Goal: Navigation & Orientation: Find specific page/section

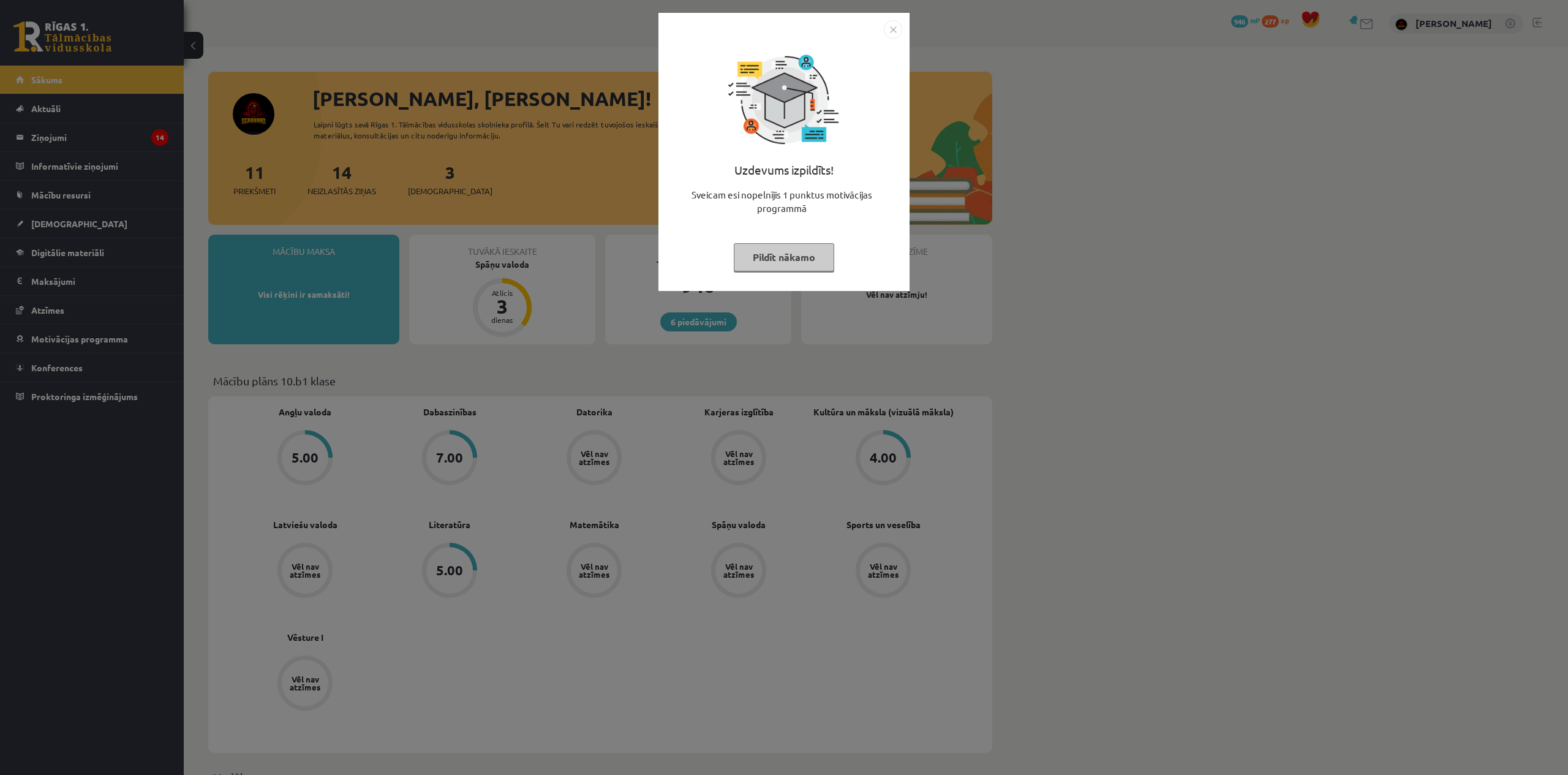
drag, startPoint x: 895, startPoint y: 28, endPoint x: 796, endPoint y: 65, distance: 105.7
click at [895, 28] on img "Close" at bounding box center [893, 30] width 19 height 19
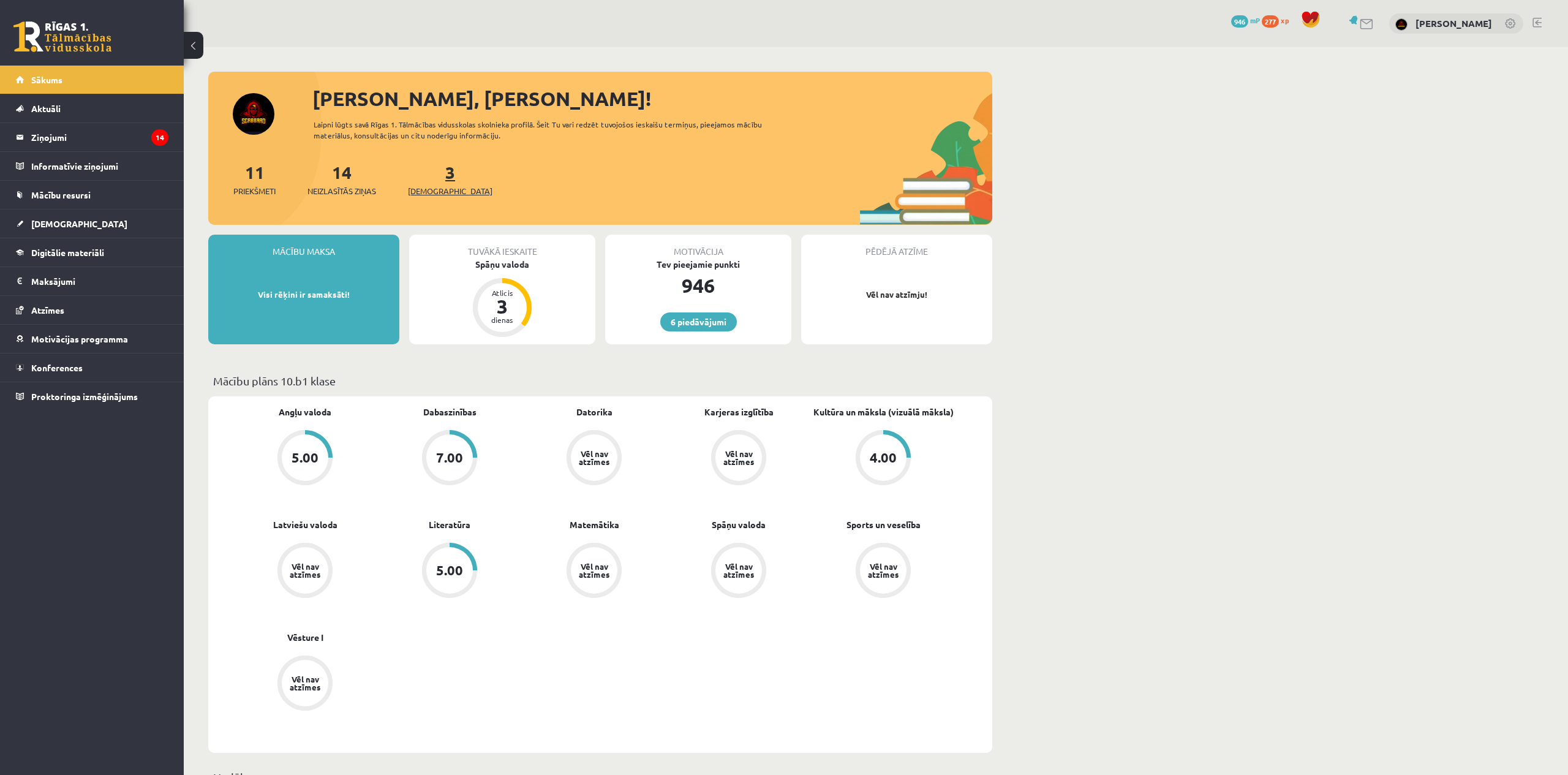
click at [420, 193] on span "[DEMOGRAPHIC_DATA]" at bounding box center [450, 191] width 85 height 12
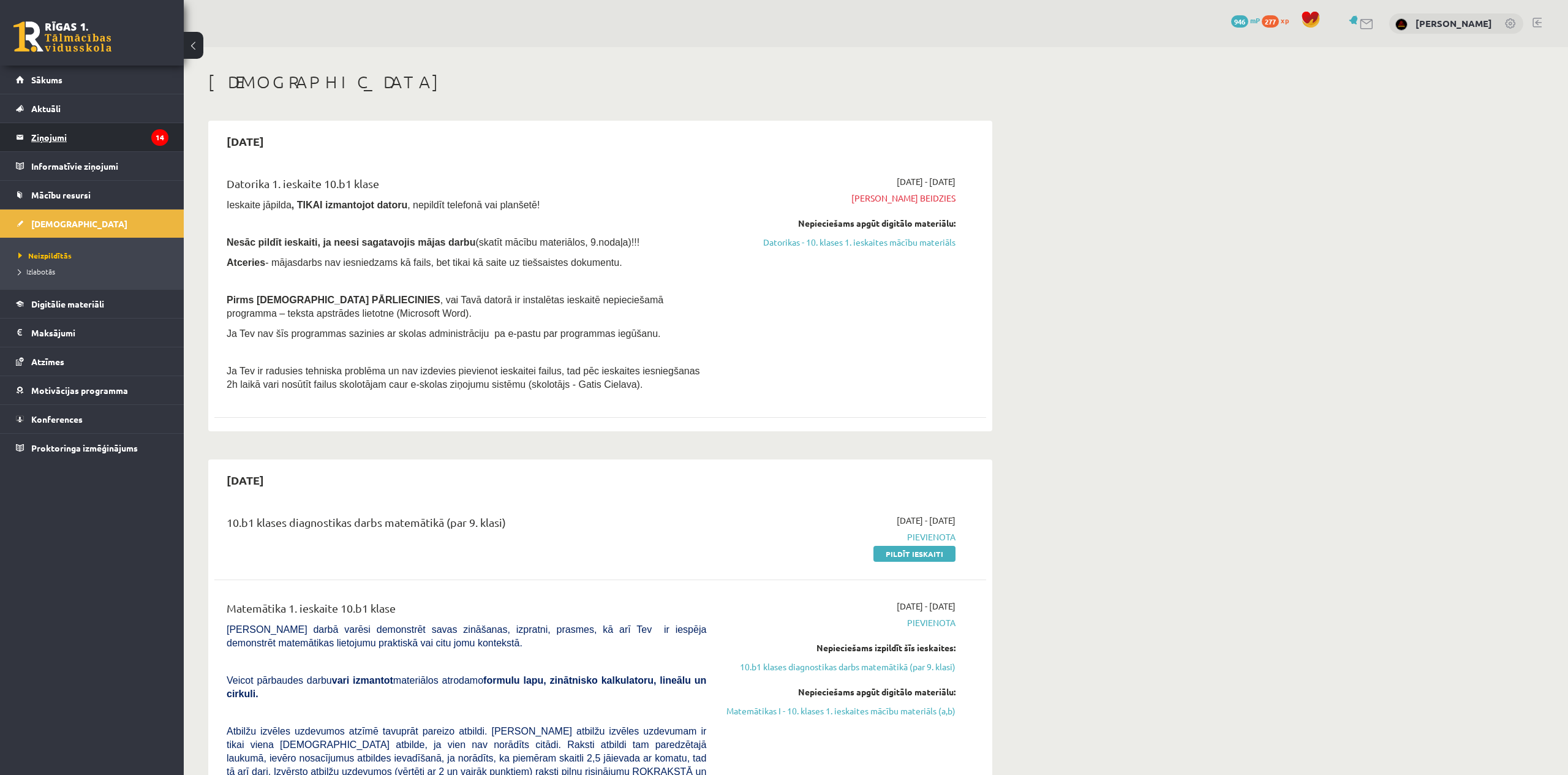
click at [99, 135] on legend "Ziņojumi 14" at bounding box center [100, 137] width 137 height 28
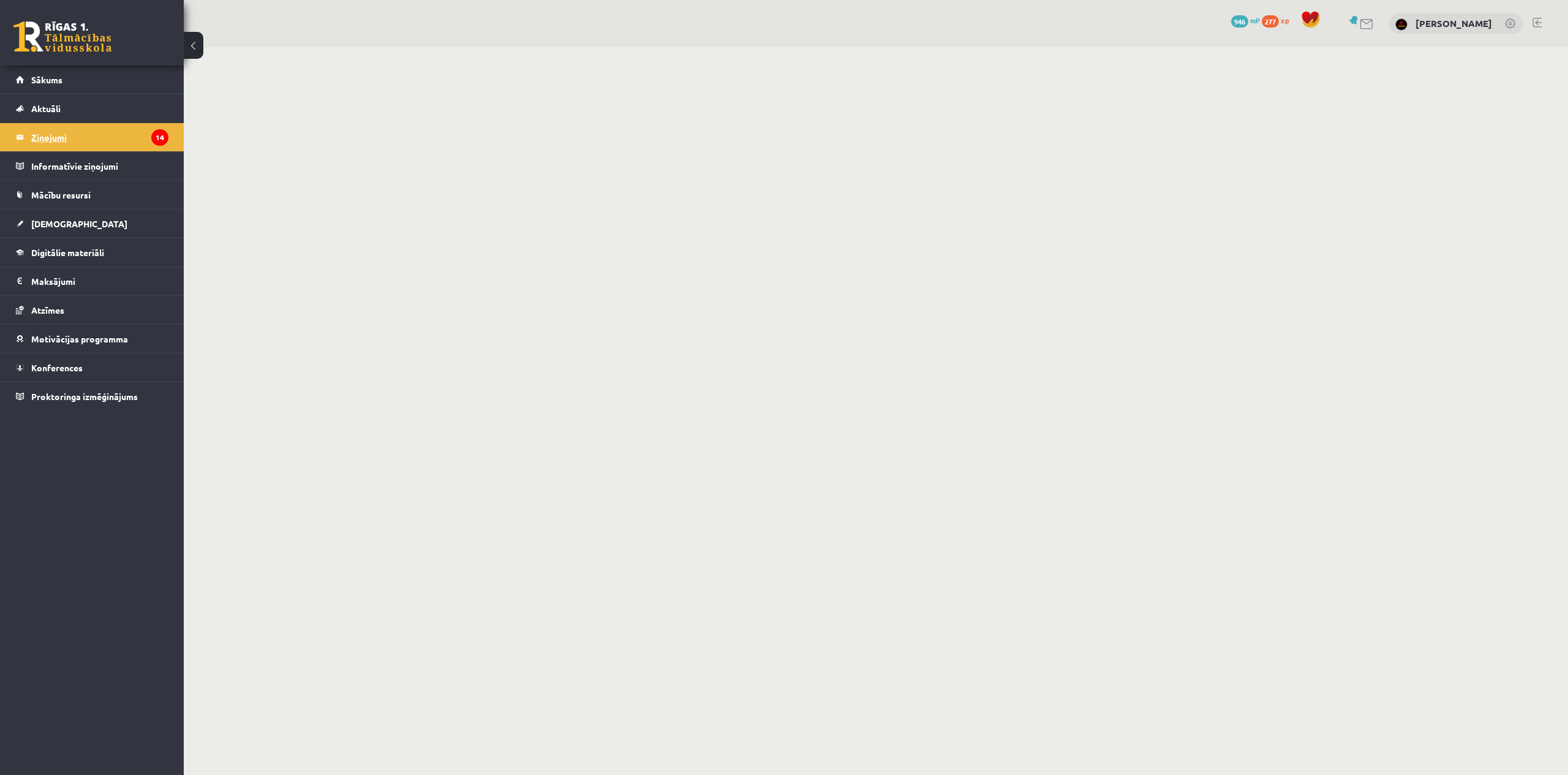
click at [56, 136] on legend "Ziņojumi 14" at bounding box center [100, 137] width 137 height 28
click at [53, 80] on span "Sākums" at bounding box center [47, 80] width 32 height 11
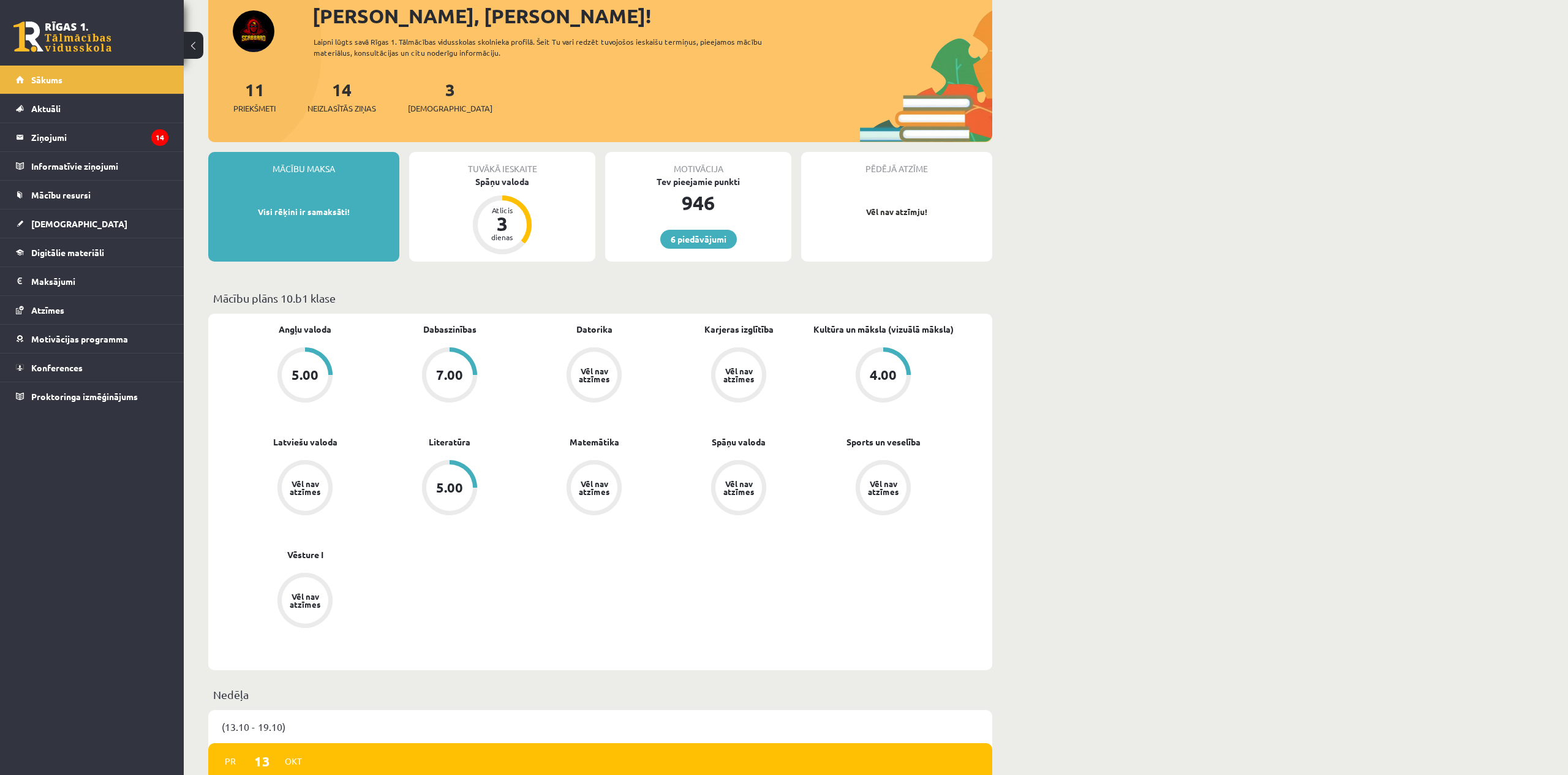
scroll to position [68, 0]
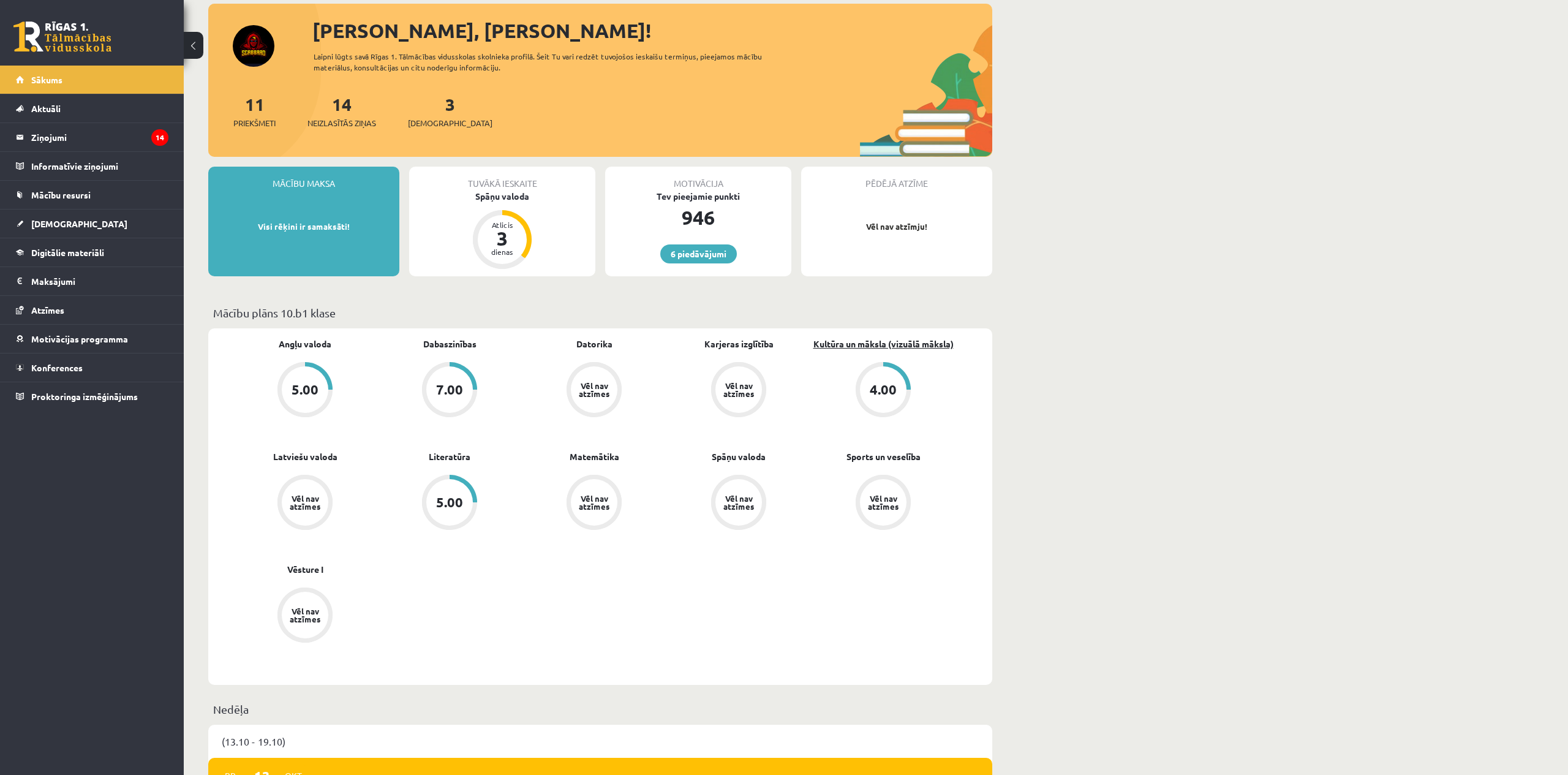
click at [877, 347] on link "Kultūra un māksla (vizuālā māksla)" at bounding box center [883, 344] width 140 height 13
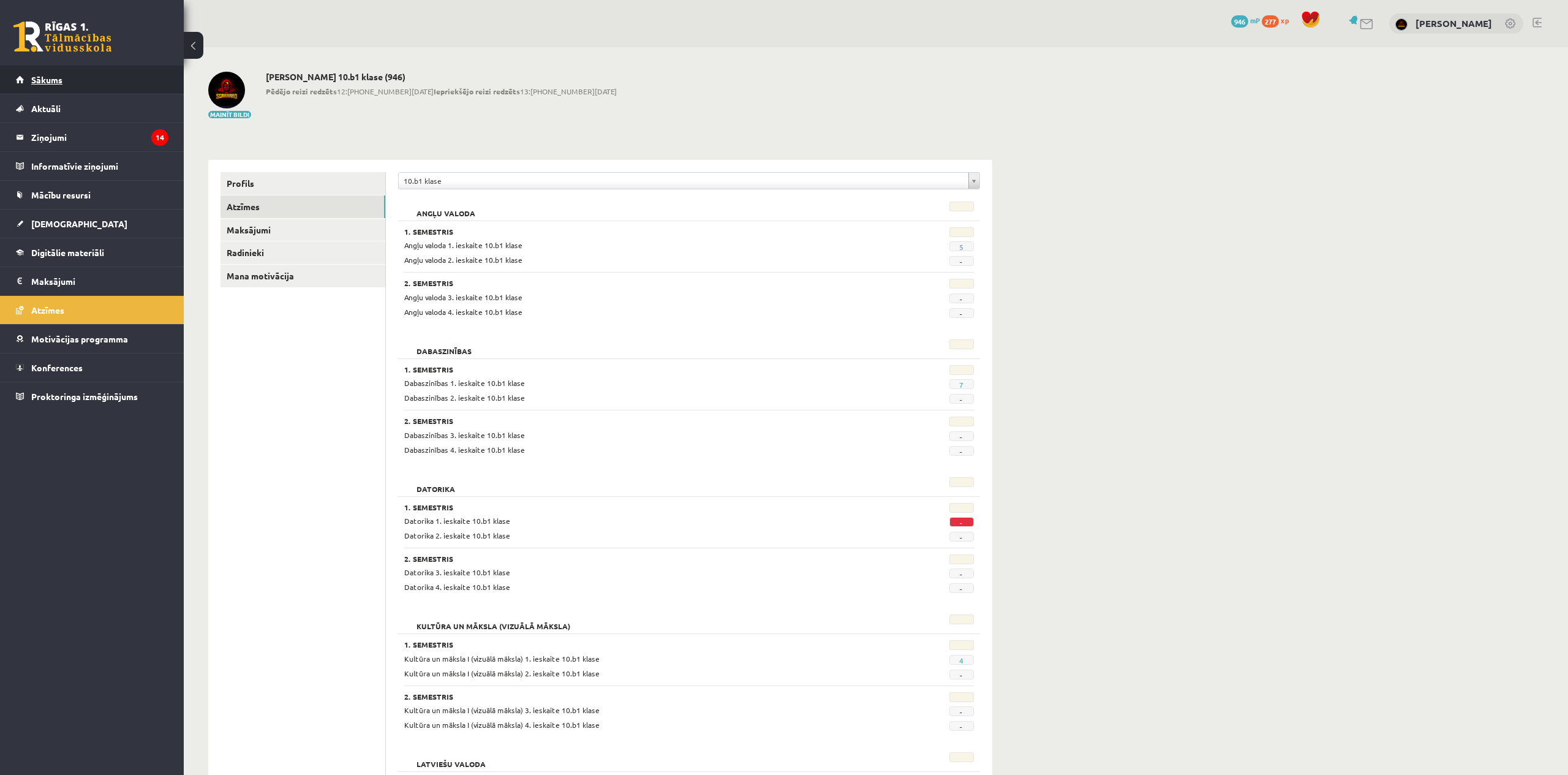
click at [43, 77] on span "Sākums" at bounding box center [47, 80] width 32 height 11
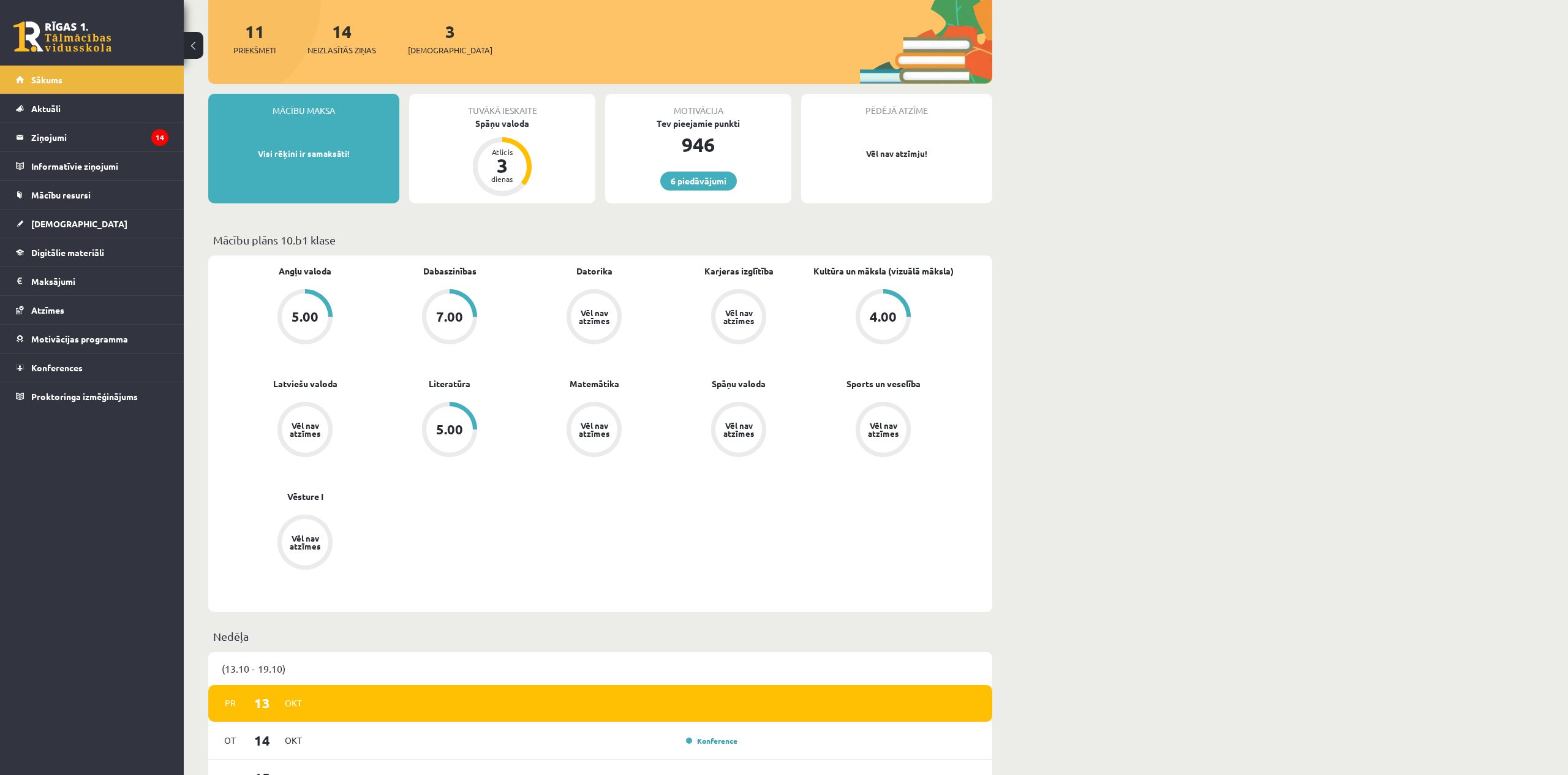
scroll to position [142, 0]
